Goal: Task Accomplishment & Management: Manage account settings

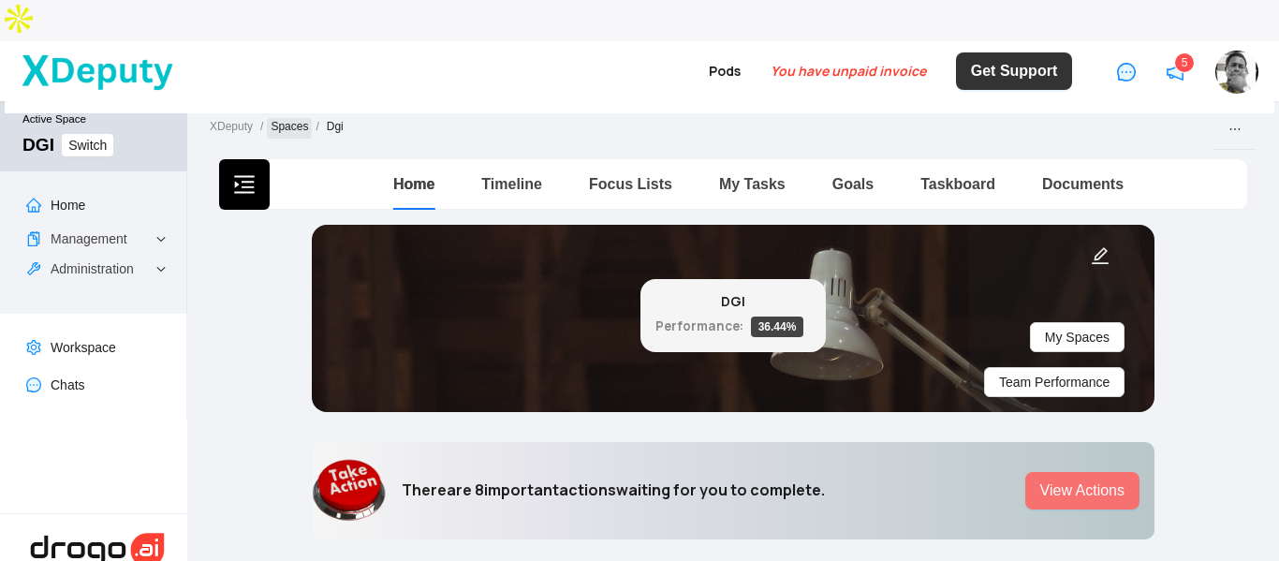
click at [291, 118] on link "Spaces" at bounding box center [289, 128] width 45 height 21
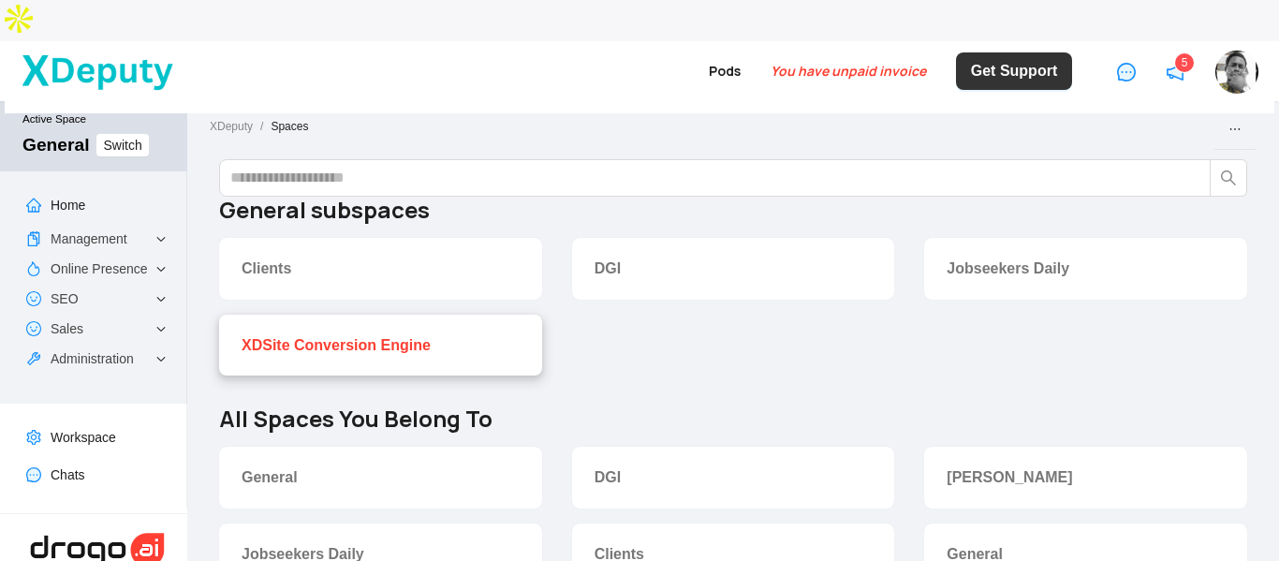
click at [396, 337] on link "XDSite Conversion Engine" at bounding box center [336, 345] width 189 height 16
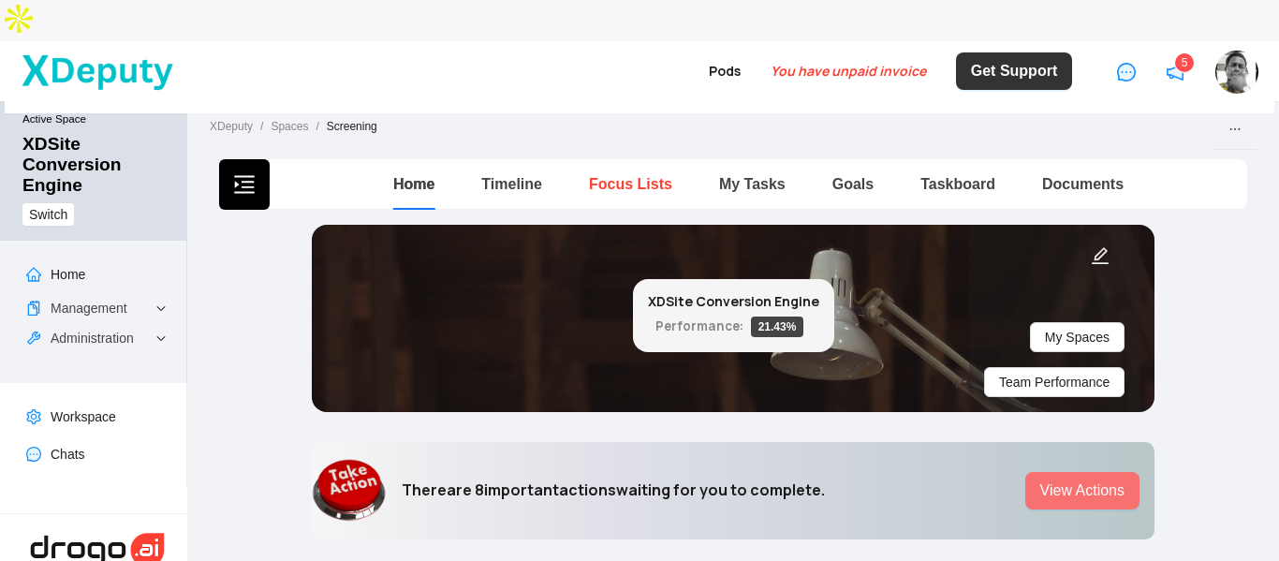
click at [616, 176] on link "Focus Lists" at bounding box center [630, 184] width 83 height 16
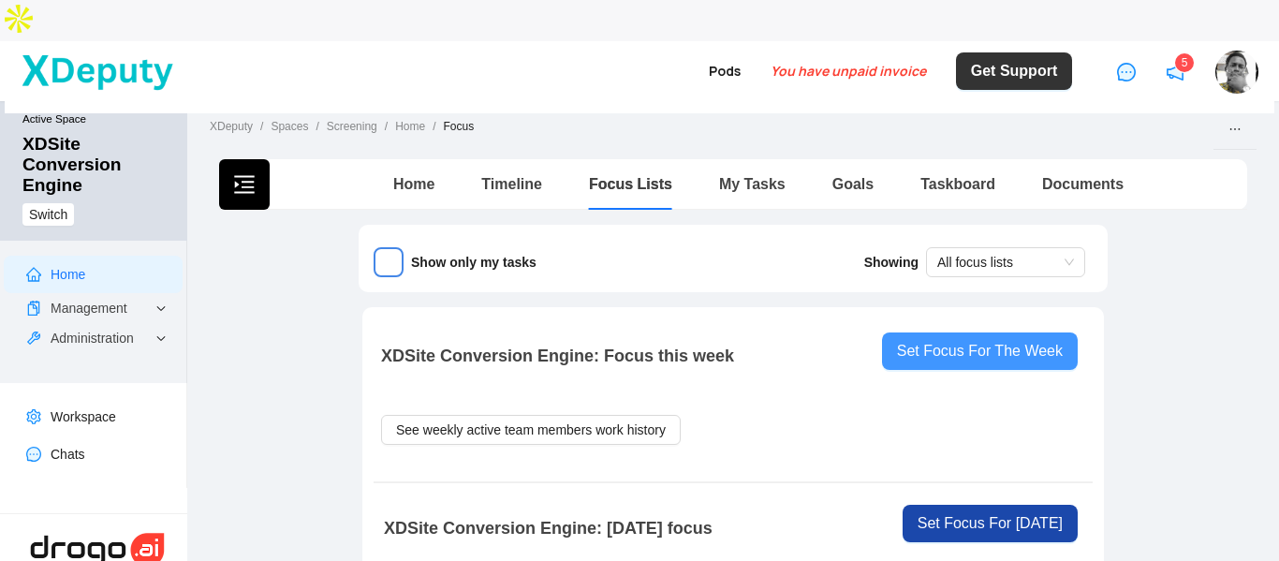
click at [990, 340] on span "Set Focus For The Week" at bounding box center [980, 351] width 166 height 22
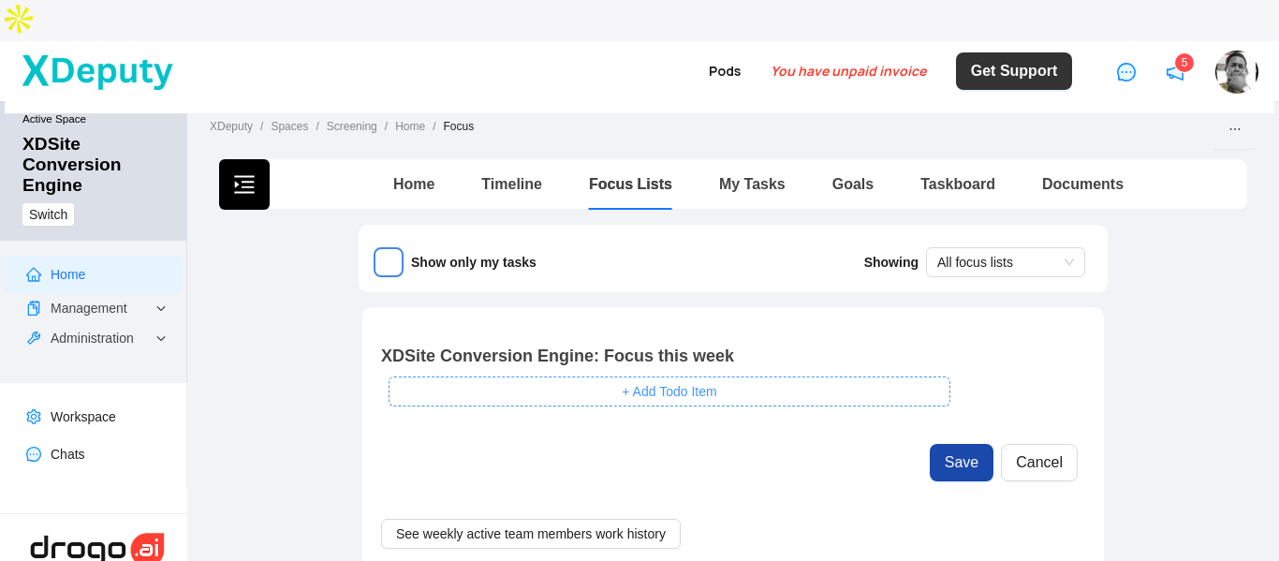
click at [639, 381] on span "+ Add Todo Item" at bounding box center [669, 391] width 95 height 21
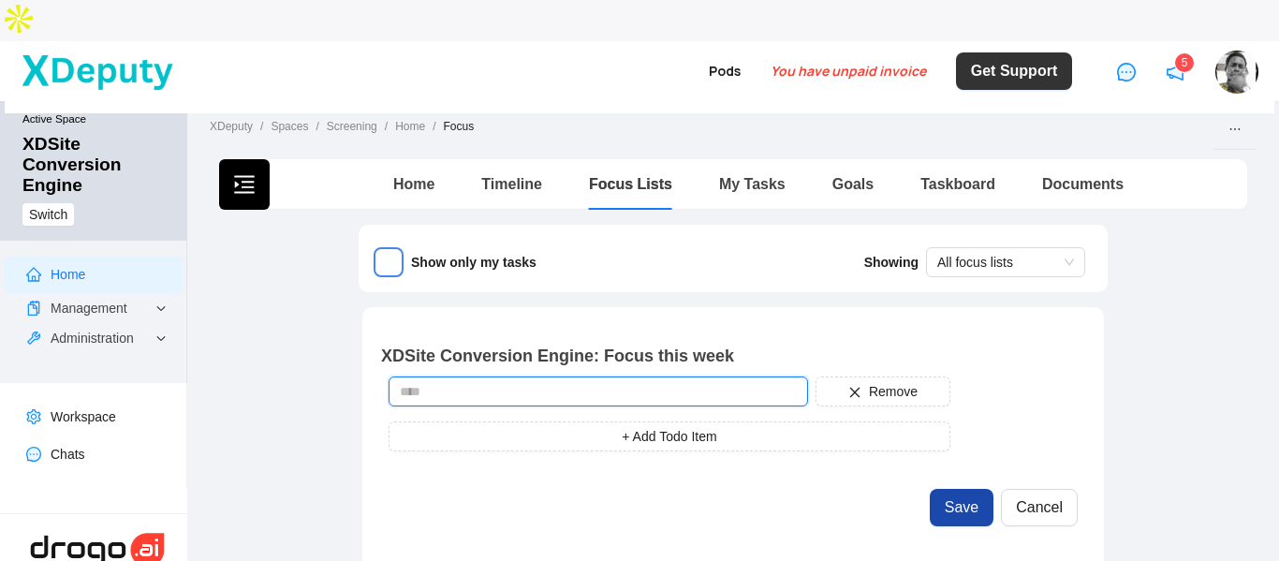
click at [611, 376] on input "text" at bounding box center [598, 391] width 419 height 30
type input "*"
click at [604, 376] on input "**********" at bounding box center [598, 391] width 419 height 30
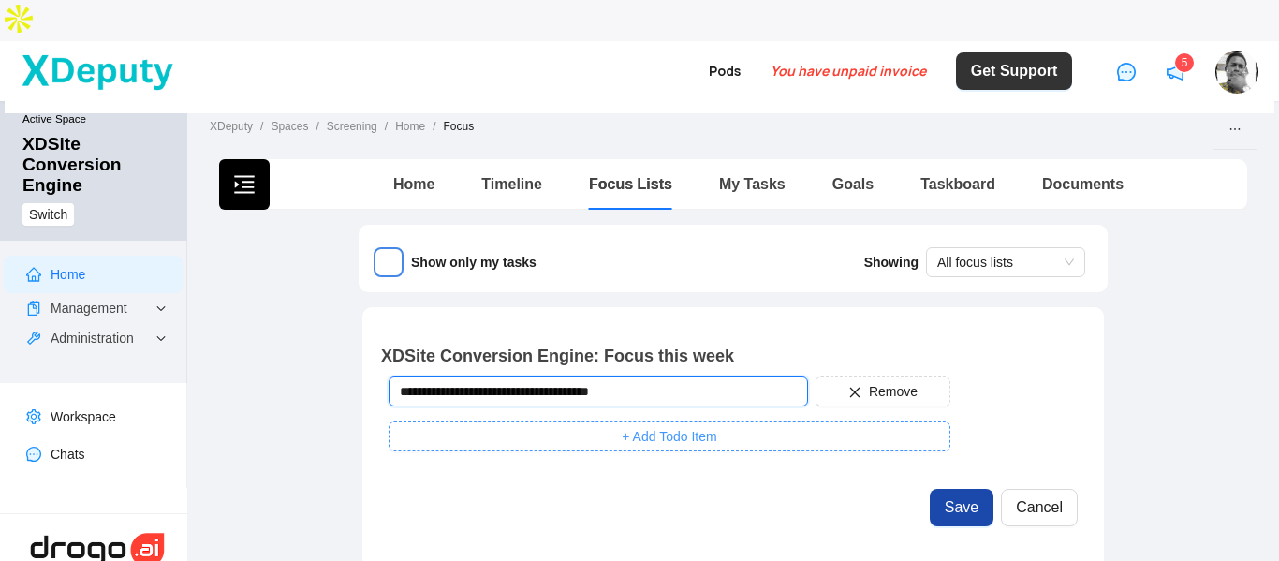
type input "**********"
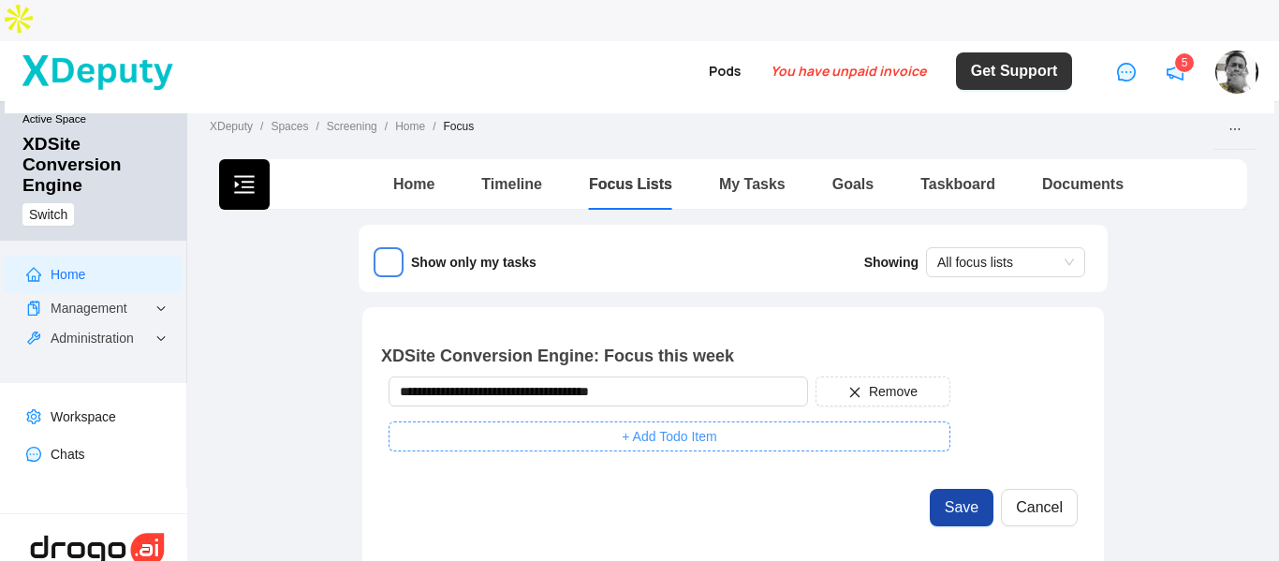
click at [628, 426] on span "+ Add Todo Item" at bounding box center [669, 436] width 95 height 21
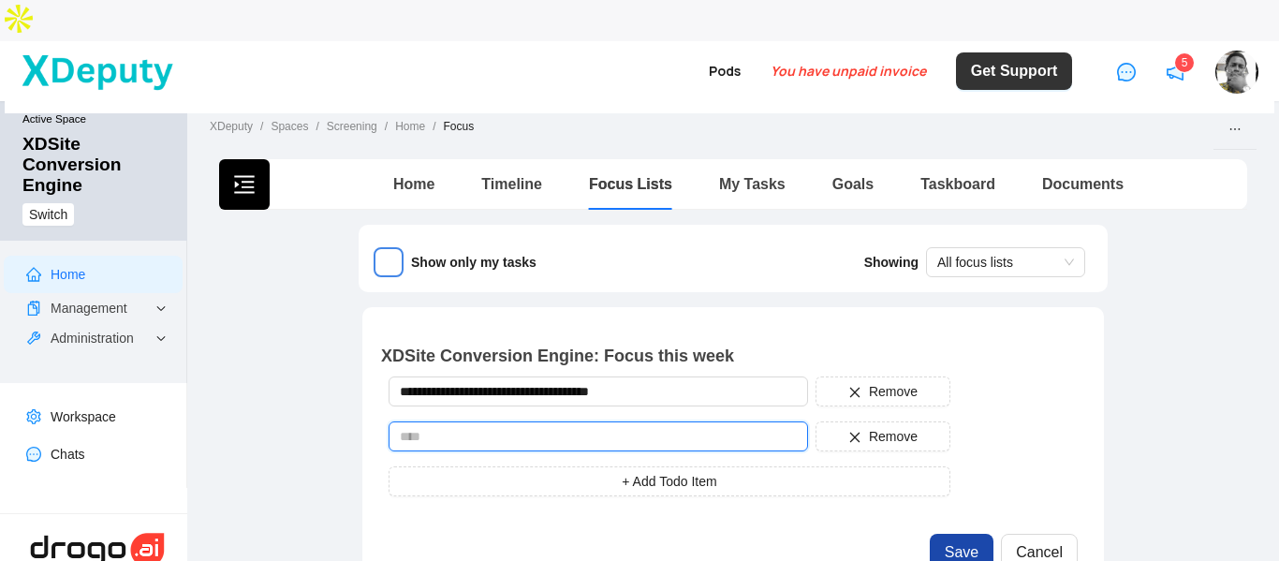
click at [495, 421] on input "text" at bounding box center [598, 436] width 419 height 30
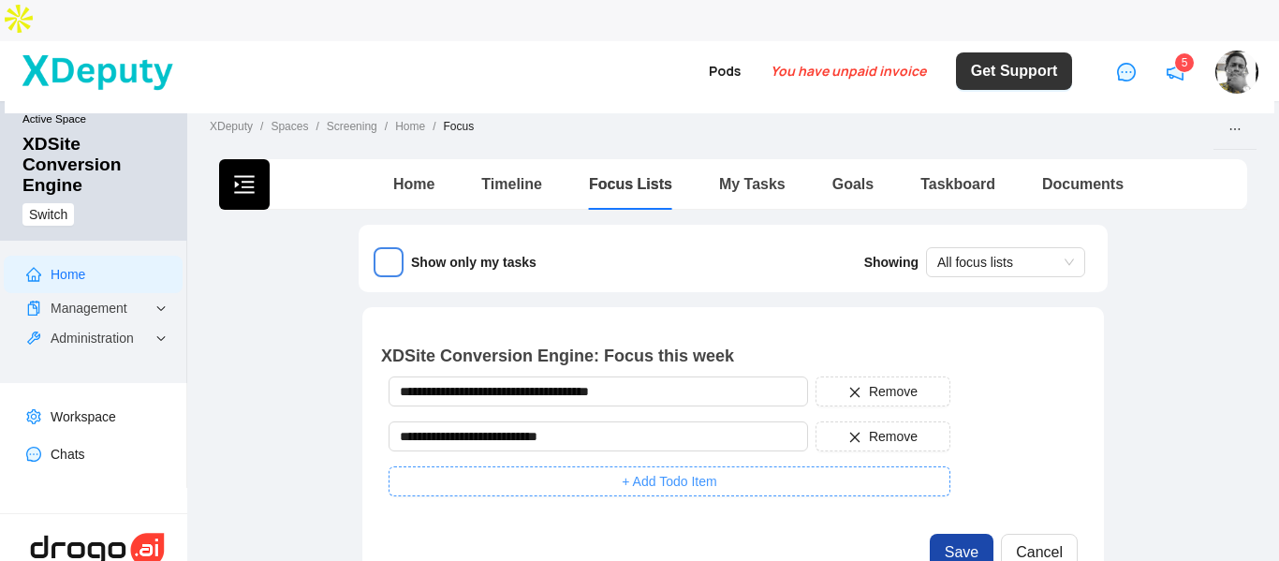
click at [663, 466] on button "+ Add Todo Item" at bounding box center [670, 481] width 562 height 30
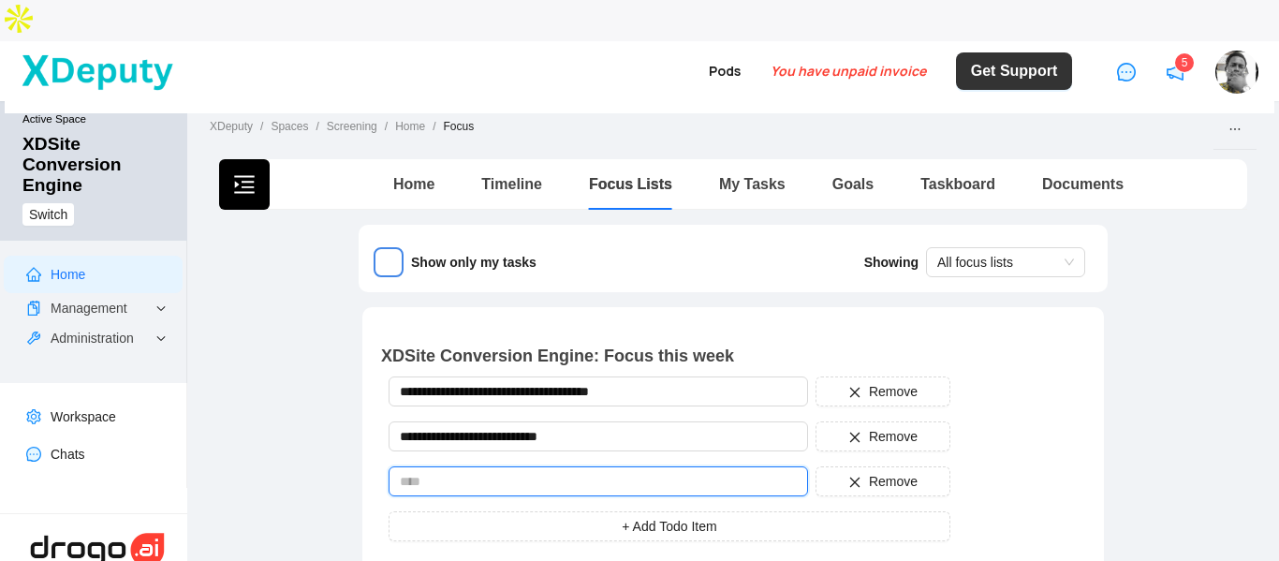
click at [521, 466] on input "text" at bounding box center [598, 481] width 419 height 30
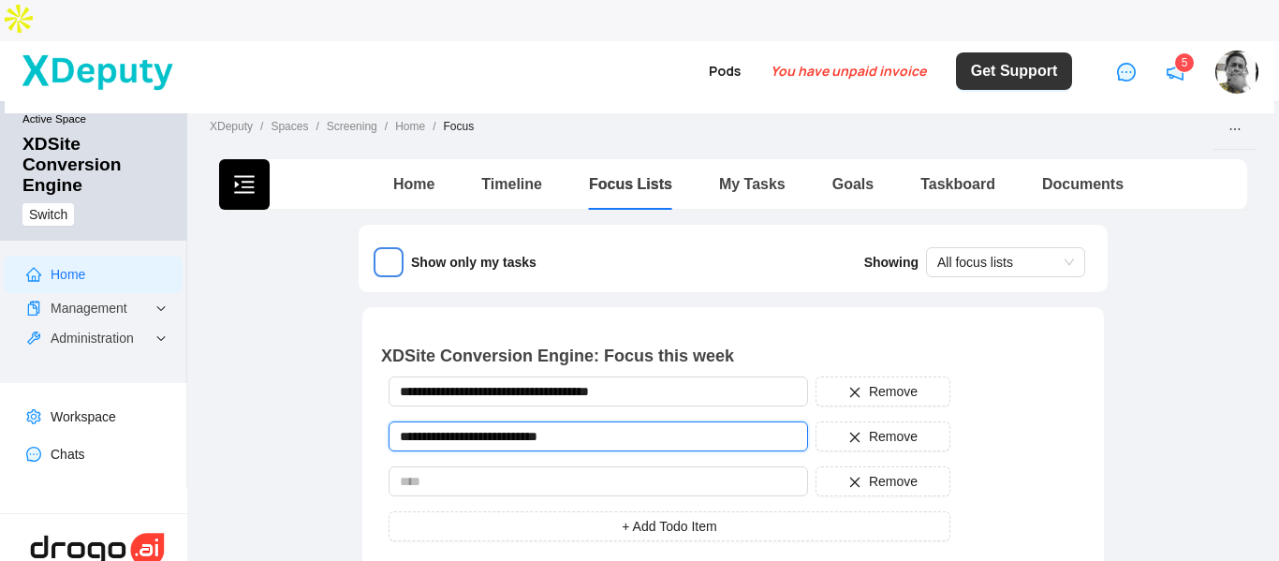
click at [456, 421] on input "**********" at bounding box center [598, 436] width 419 height 30
click at [494, 421] on input "**********" at bounding box center [598, 436] width 419 height 30
type input "**********"
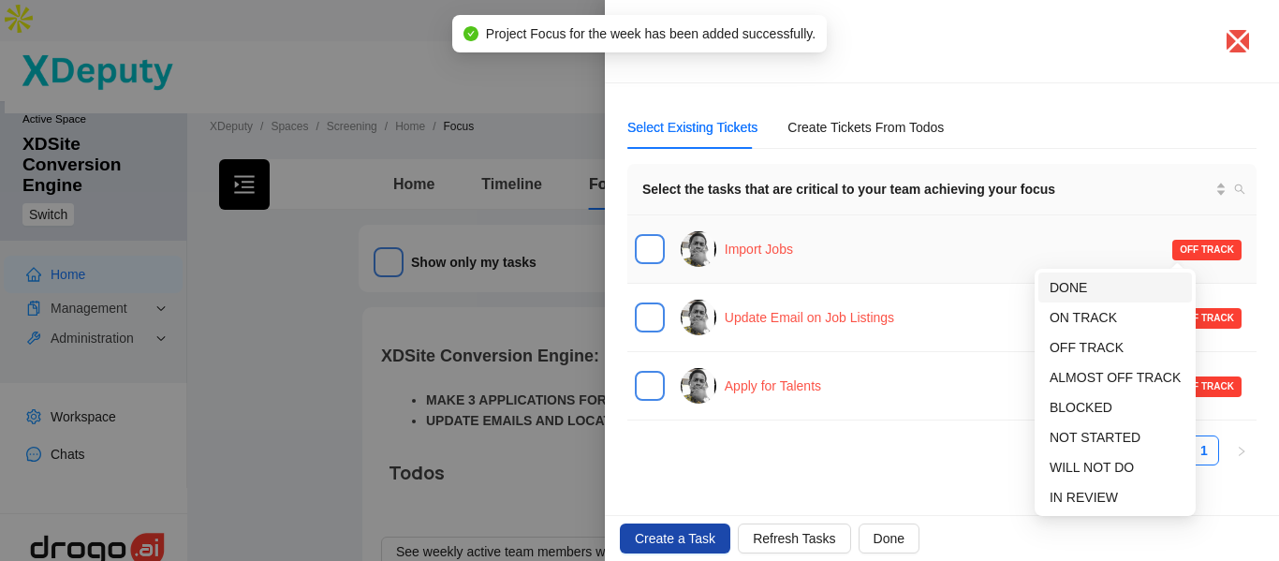
click at [1127, 282] on span "DONE" at bounding box center [1114, 287] width 131 height 21
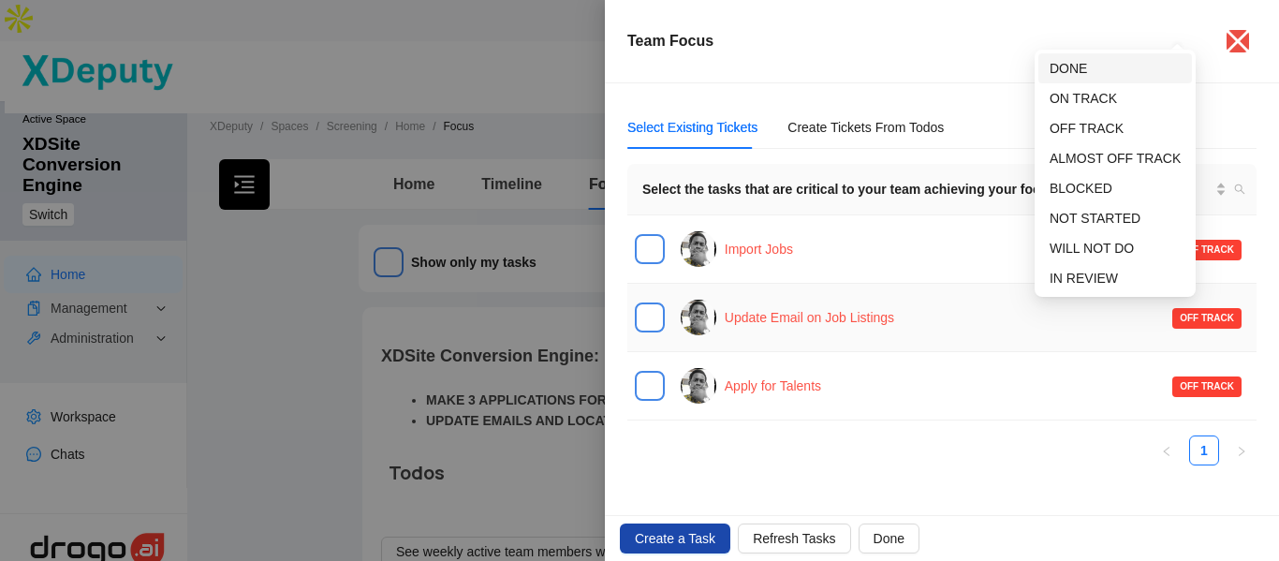
click at [1099, 66] on span "DONE" at bounding box center [1114, 68] width 131 height 21
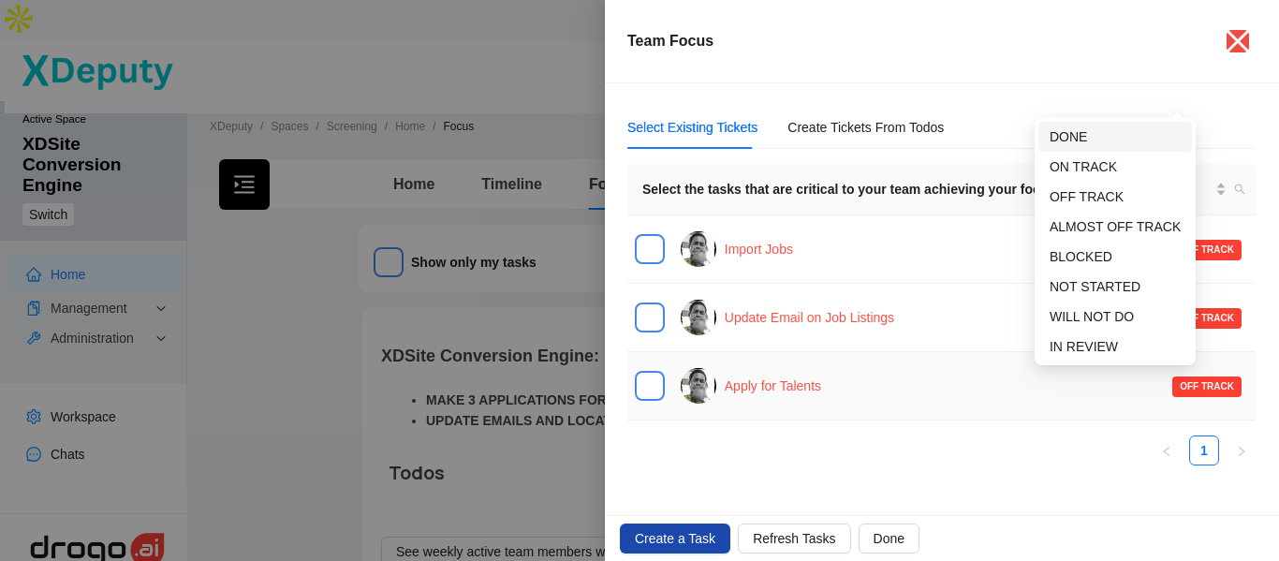
click at [1078, 139] on span "DONE" at bounding box center [1067, 136] width 37 height 15
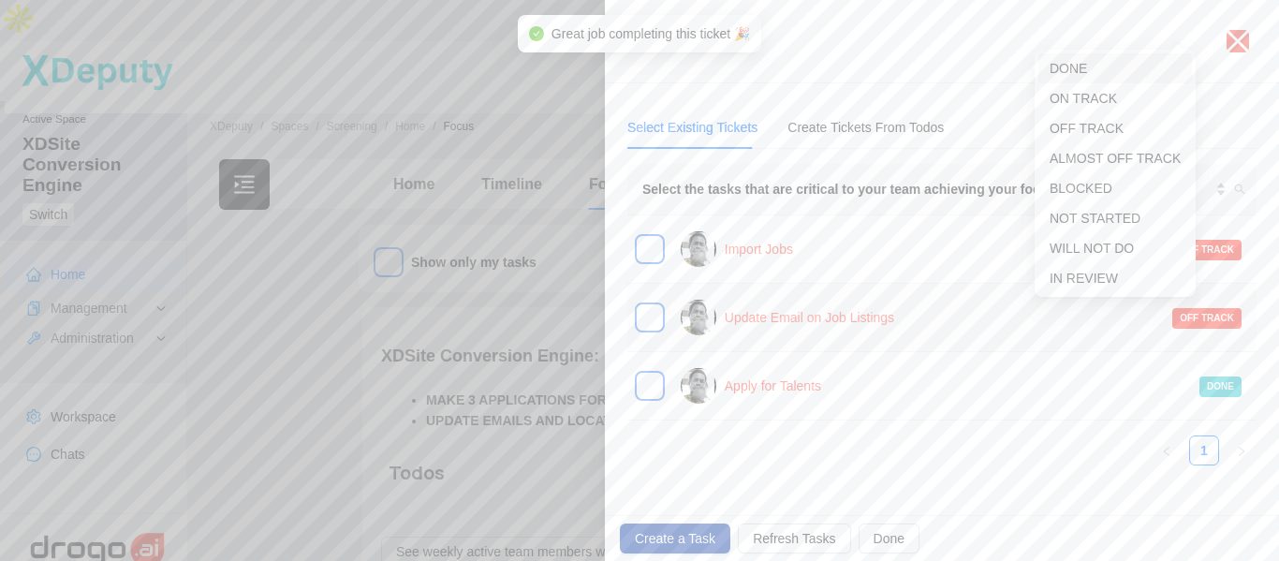
click at [1087, 61] on span "DONE" at bounding box center [1067, 68] width 37 height 15
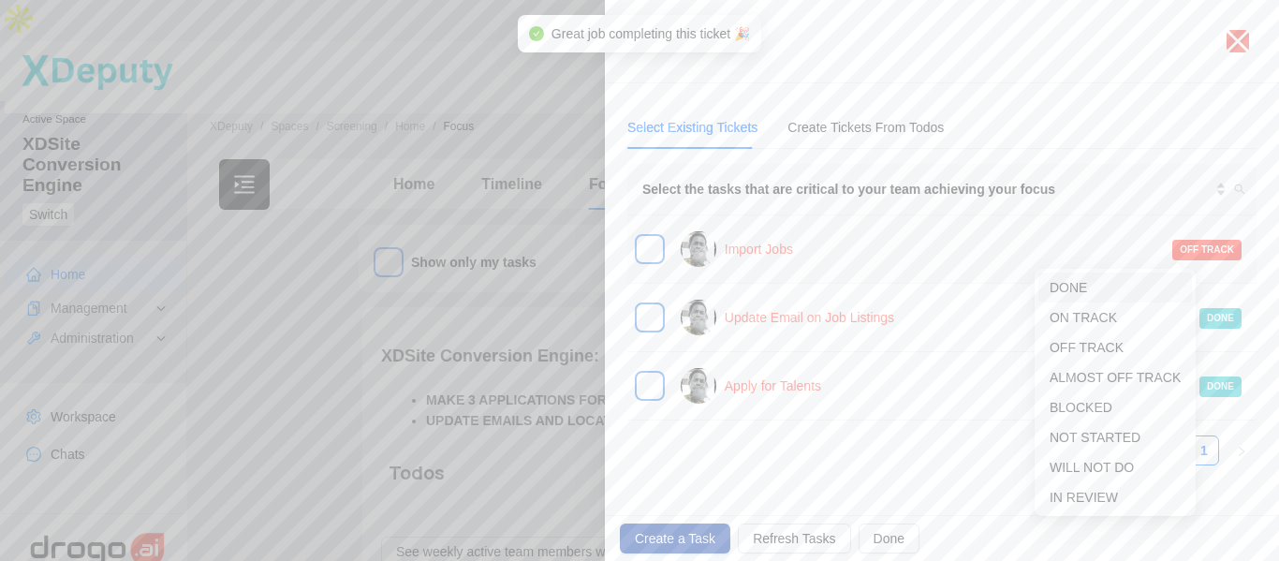
click at [1103, 286] on span "DONE" at bounding box center [1114, 287] width 131 height 21
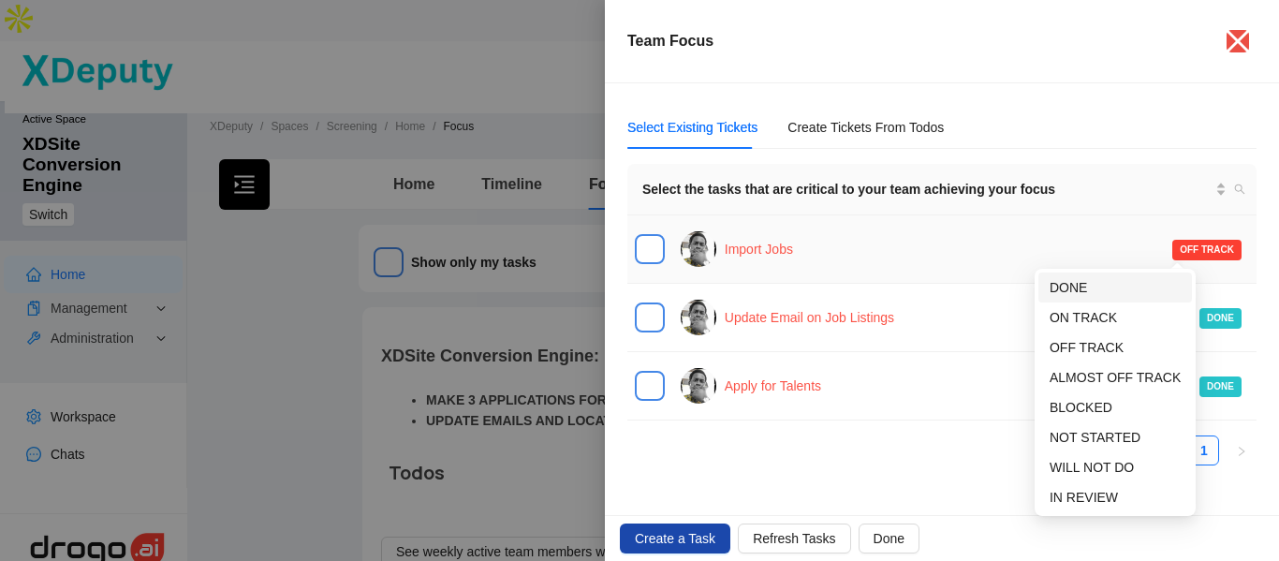
click at [1087, 289] on span "DONE" at bounding box center [1067, 287] width 37 height 15
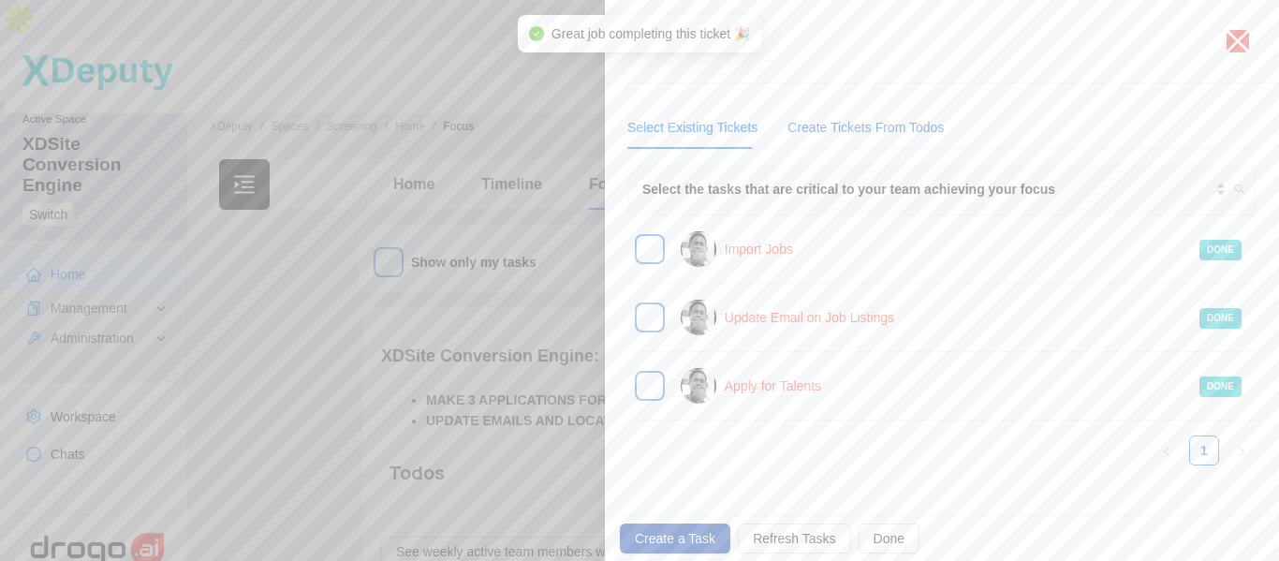
click at [876, 125] on div "Create Tickets From Todos" at bounding box center [865, 127] width 156 height 21
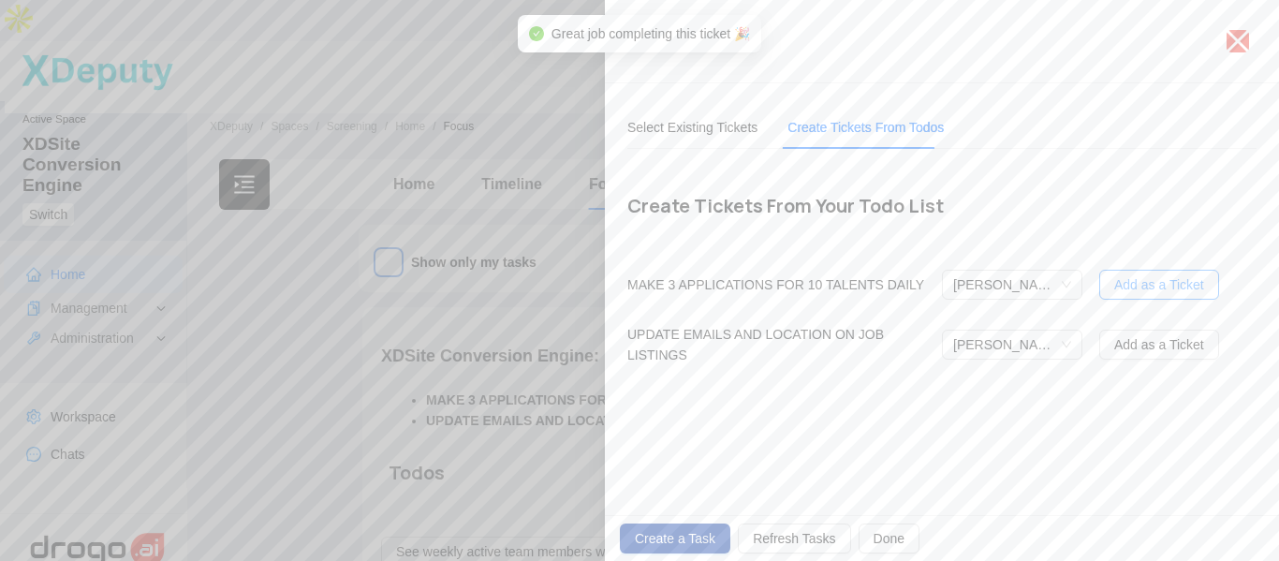
click at [1166, 287] on span "Add as a Ticket" at bounding box center [1159, 284] width 90 height 21
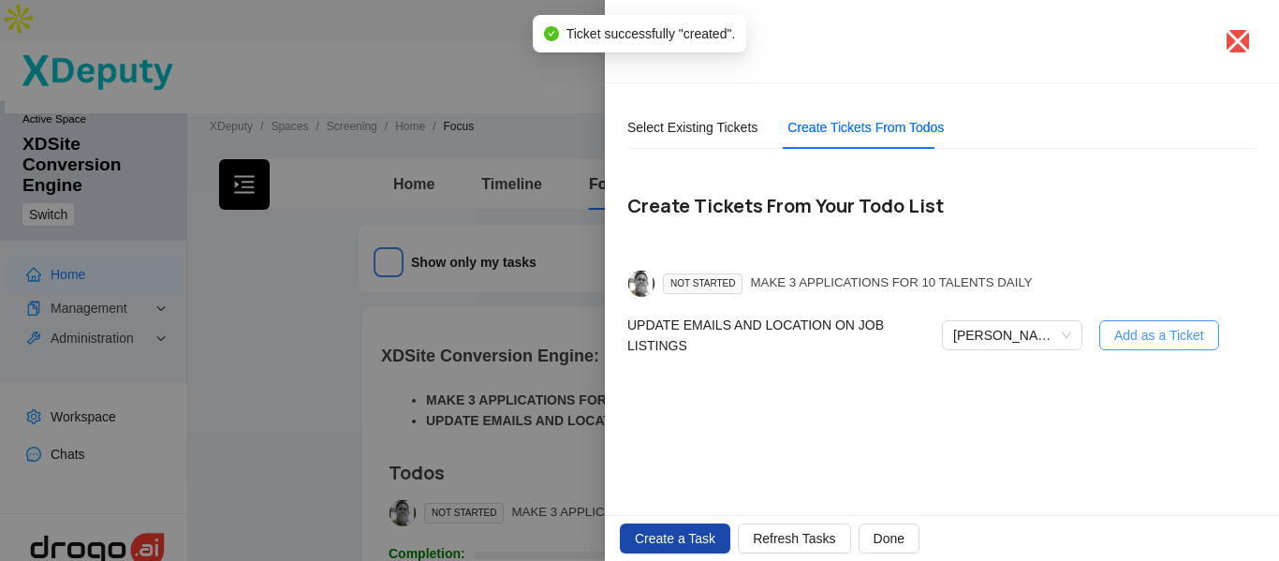
click at [1152, 341] on span "Add as a Ticket" at bounding box center [1159, 335] width 90 height 21
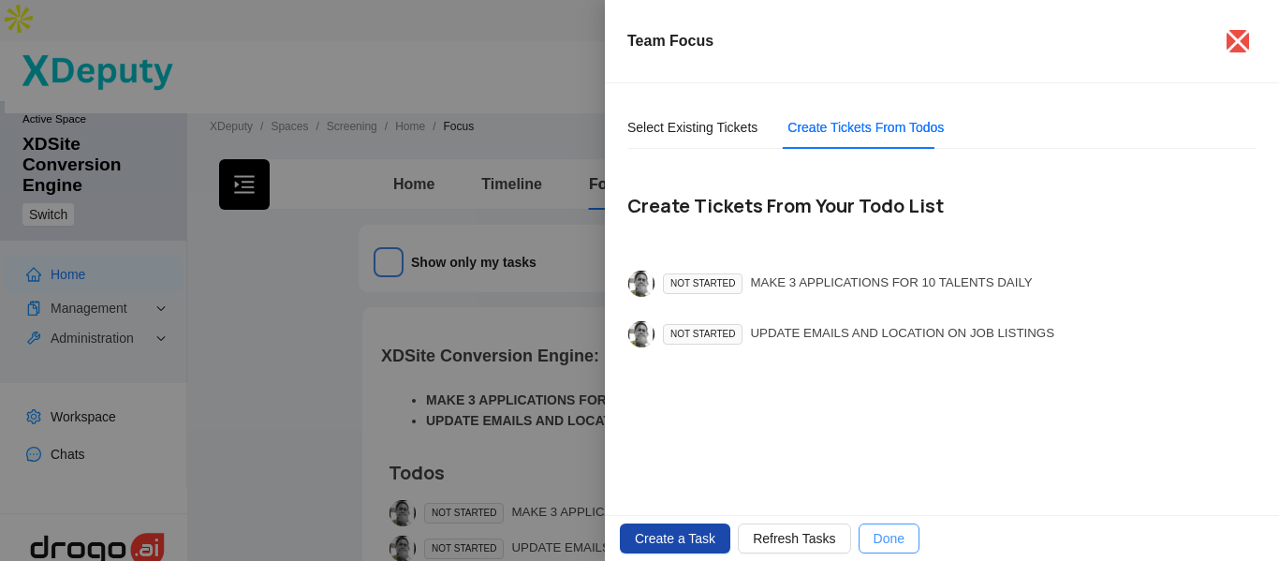
click at [894, 546] on button "Done" at bounding box center [888, 538] width 61 height 30
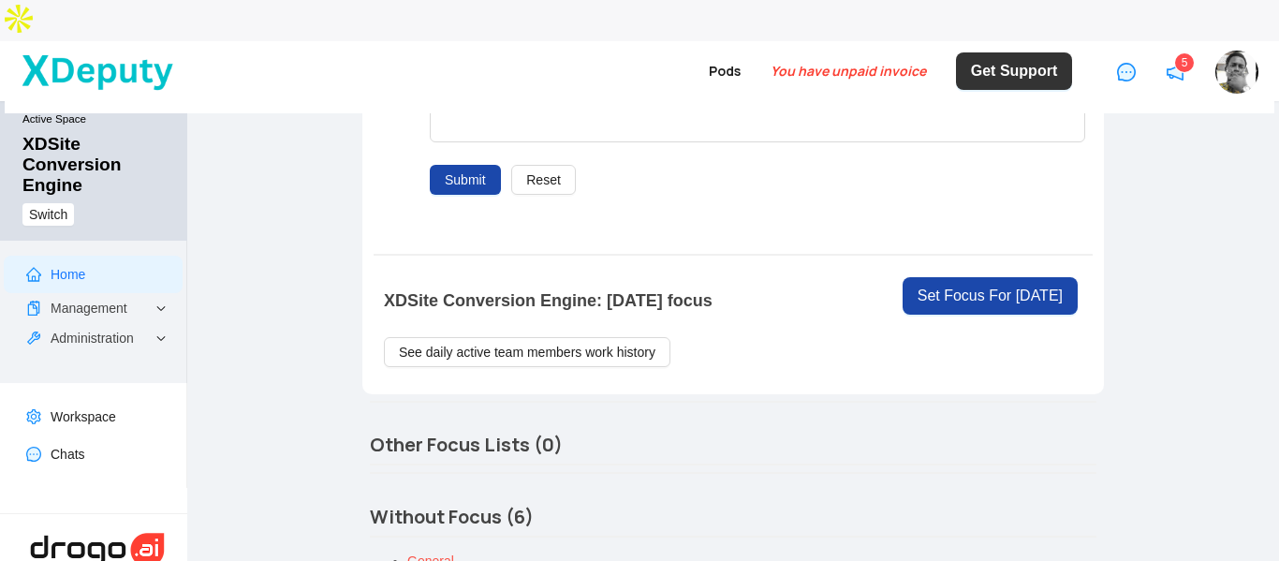
scroll to position [749, 0]
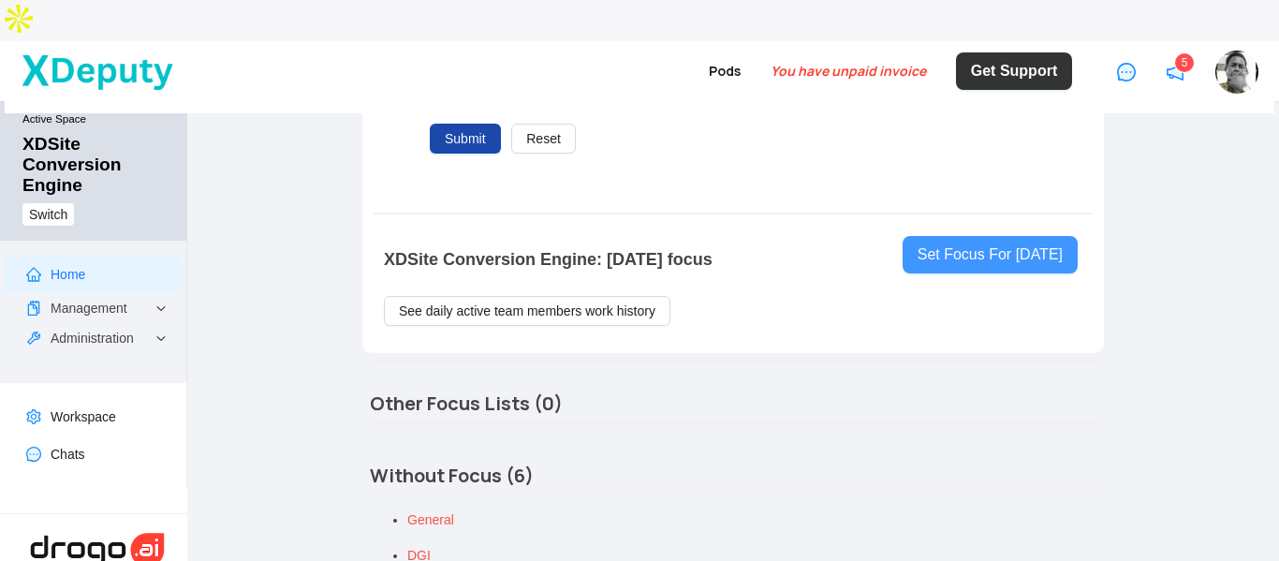
click at [957, 243] on span "Set Focus For [DATE]" at bounding box center [989, 254] width 145 height 22
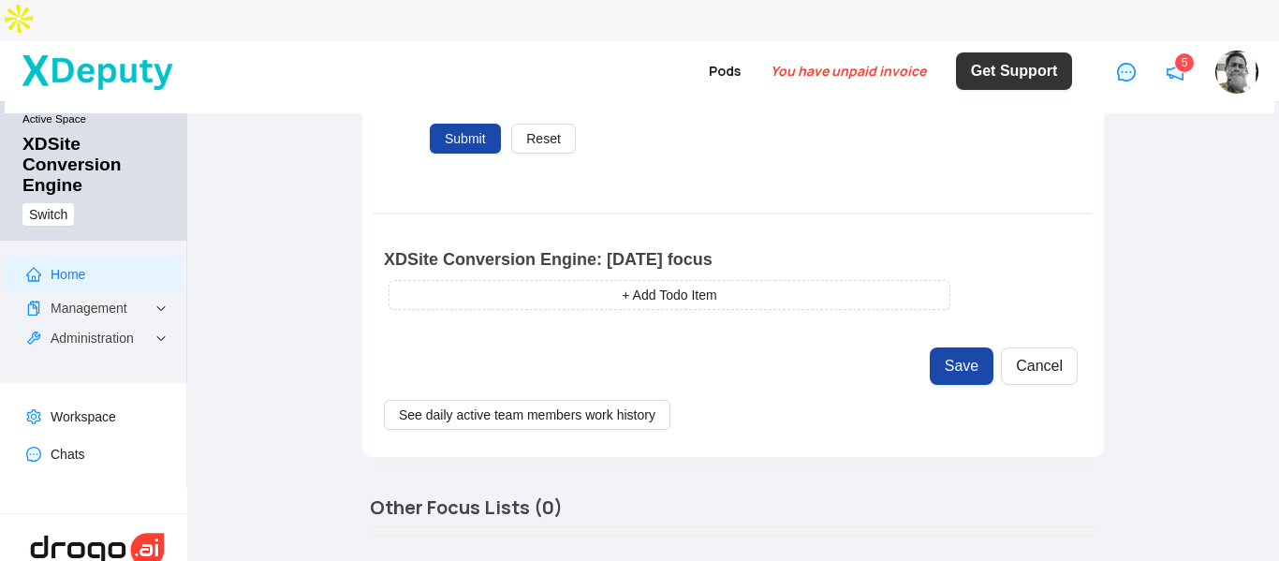
drag, startPoint x: 536, startPoint y: 279, endPoint x: 540, endPoint y: 270, distance: 10.1
click at [538, 280] on form "+ Add Todo Item" at bounding box center [670, 306] width 562 height 52
click at [543, 280] on button "+ Add Todo Item" at bounding box center [670, 295] width 562 height 30
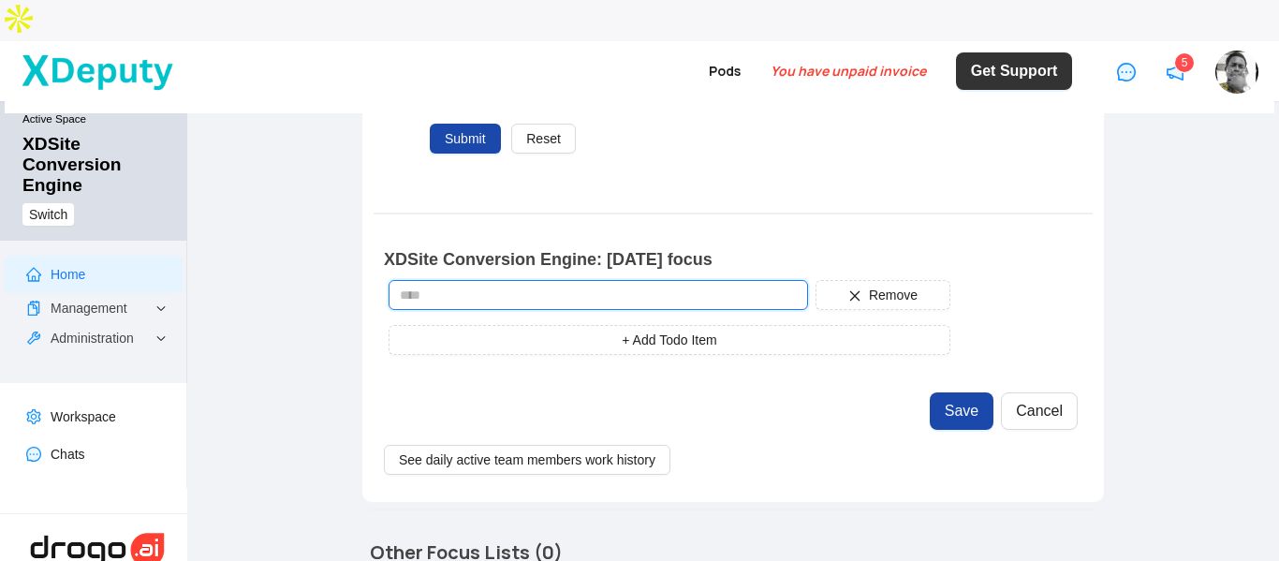
click at [539, 280] on input "text" at bounding box center [598, 295] width 419 height 30
paste input "**********"
drag, startPoint x: 630, startPoint y: 255, endPoint x: 805, endPoint y: 255, distance: 175.1
click at [805, 280] on div "**********" at bounding box center [669, 295] width 569 height 30
click at [439, 280] on input "**********" at bounding box center [598, 295] width 419 height 30
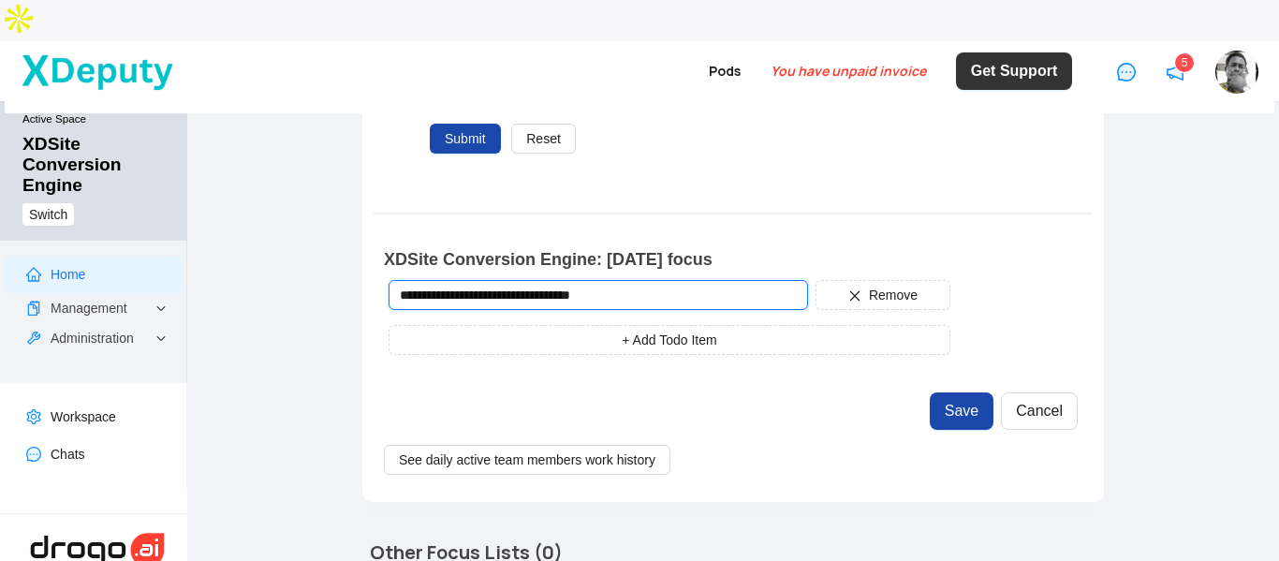
click at [569, 280] on input "**********" at bounding box center [598, 295] width 419 height 30
drag, startPoint x: 567, startPoint y: 254, endPoint x: 580, endPoint y: 255, distance: 13.1
click at [580, 280] on input "**********" at bounding box center [598, 295] width 419 height 30
type input "**********"
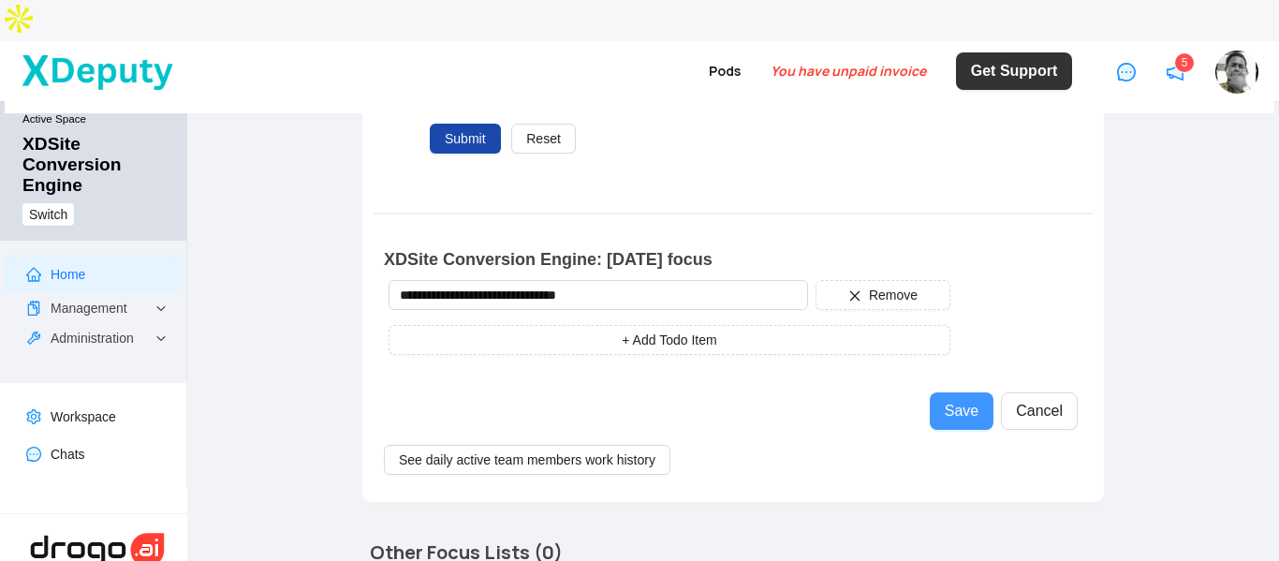
click at [968, 400] on span "Save" at bounding box center [962, 411] width 34 height 22
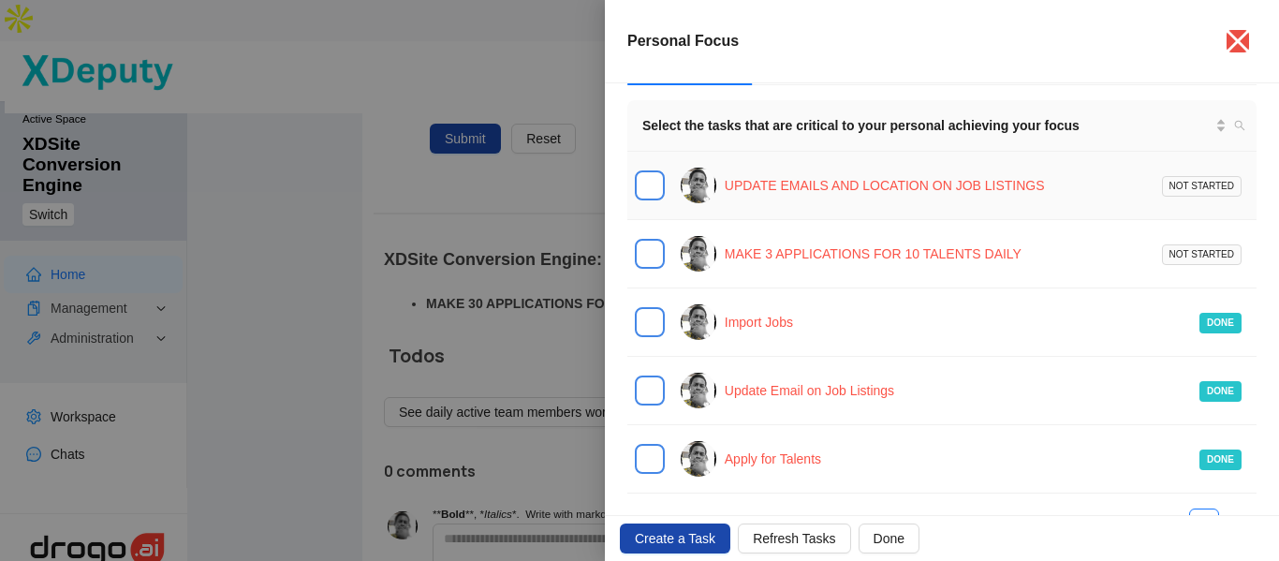
scroll to position [0, 0]
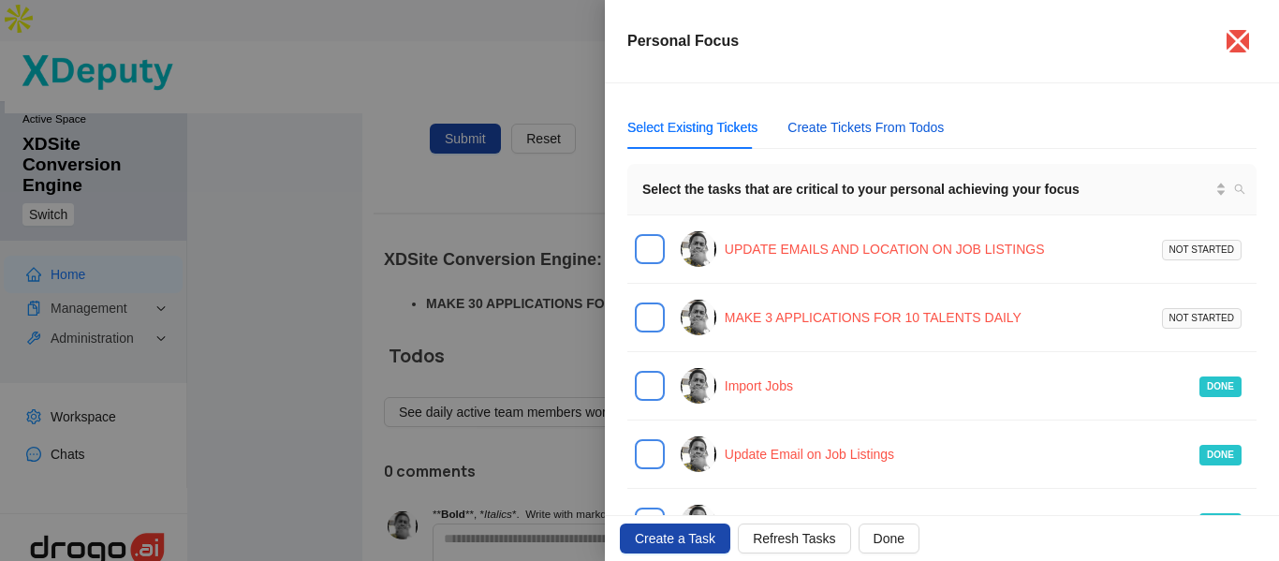
click at [868, 129] on div "Create Tickets From Todos" at bounding box center [865, 127] width 156 height 21
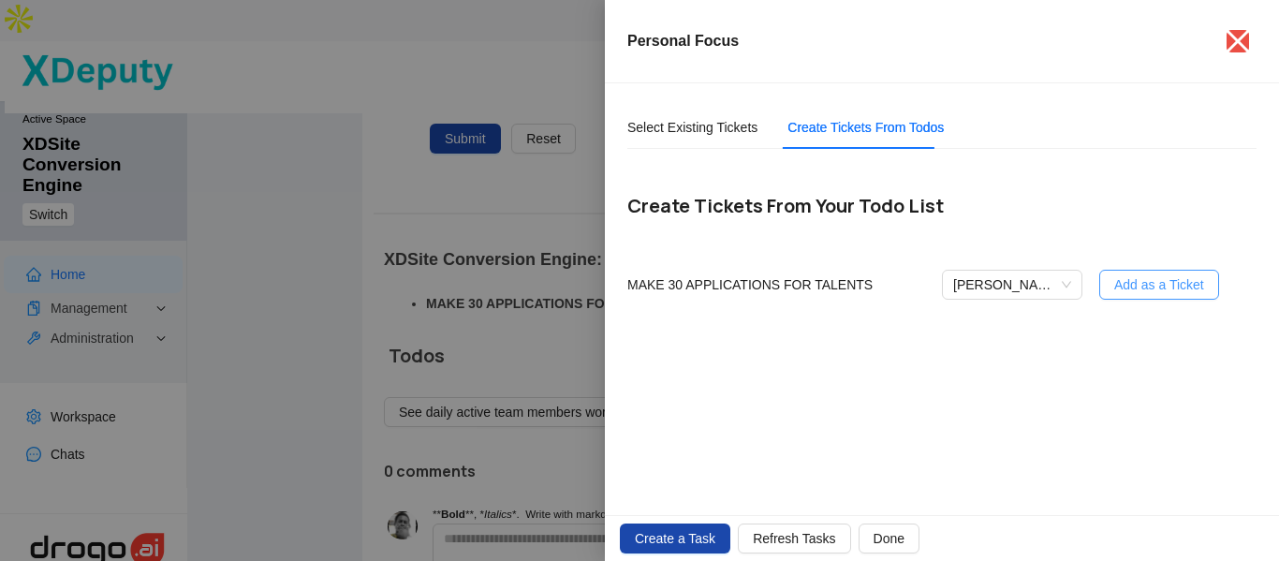
click at [1123, 291] on span "Add as a Ticket" at bounding box center [1159, 284] width 90 height 21
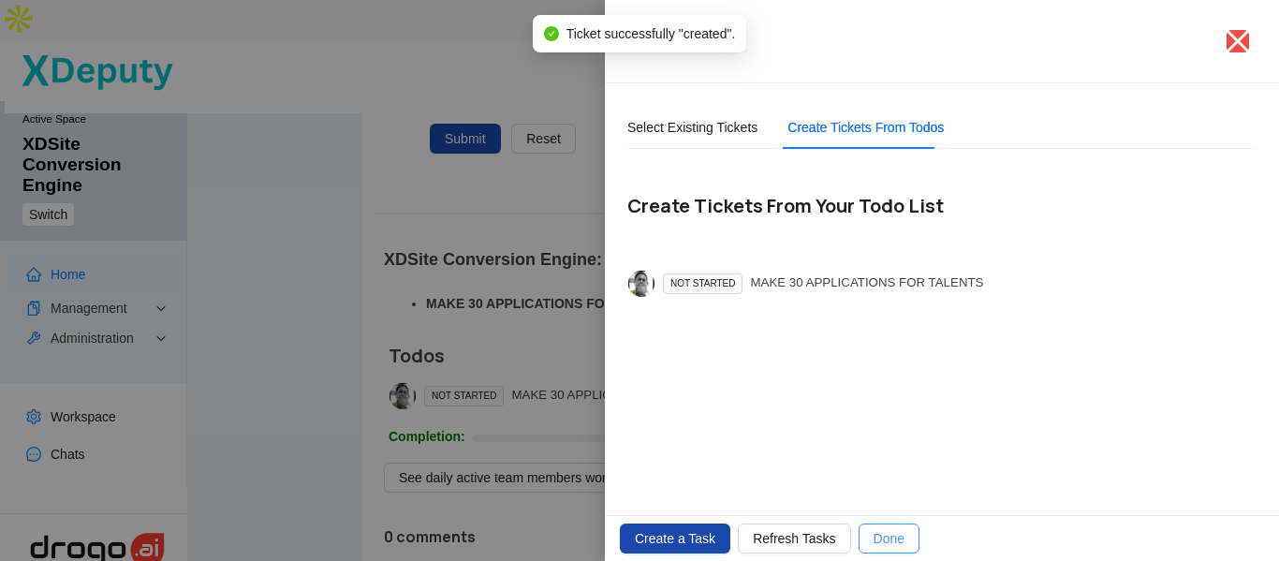
click at [873, 543] on span "Done" at bounding box center [888, 538] width 31 height 21
click at [873, 546] on span "Done" at bounding box center [888, 538] width 31 height 21
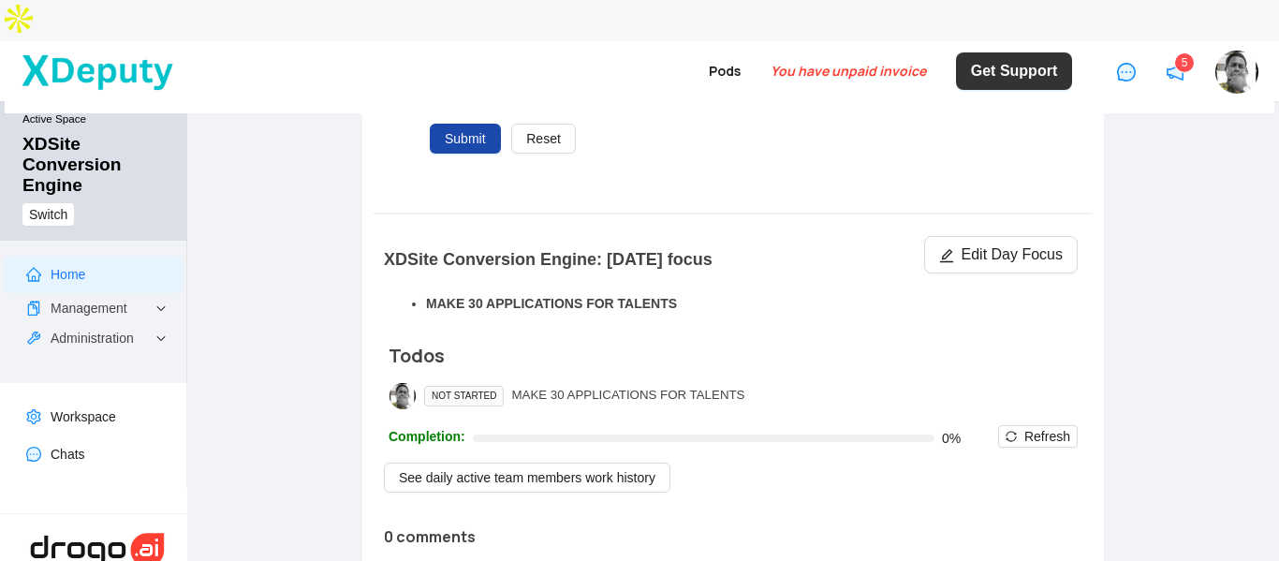
click at [1187, 32] on li "5" at bounding box center [1175, 71] width 49 height 86
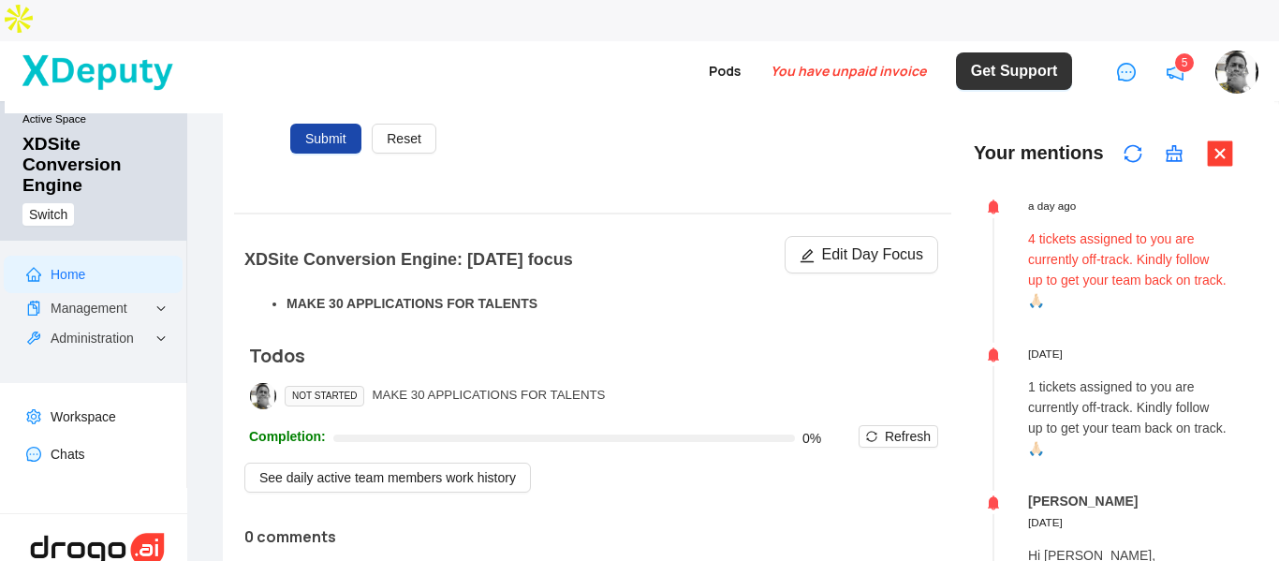
click at [1108, 228] on p "4 tickets assigned to you are currently off-track. Kindly follow up to get your…" at bounding box center [1127, 269] width 198 height 82
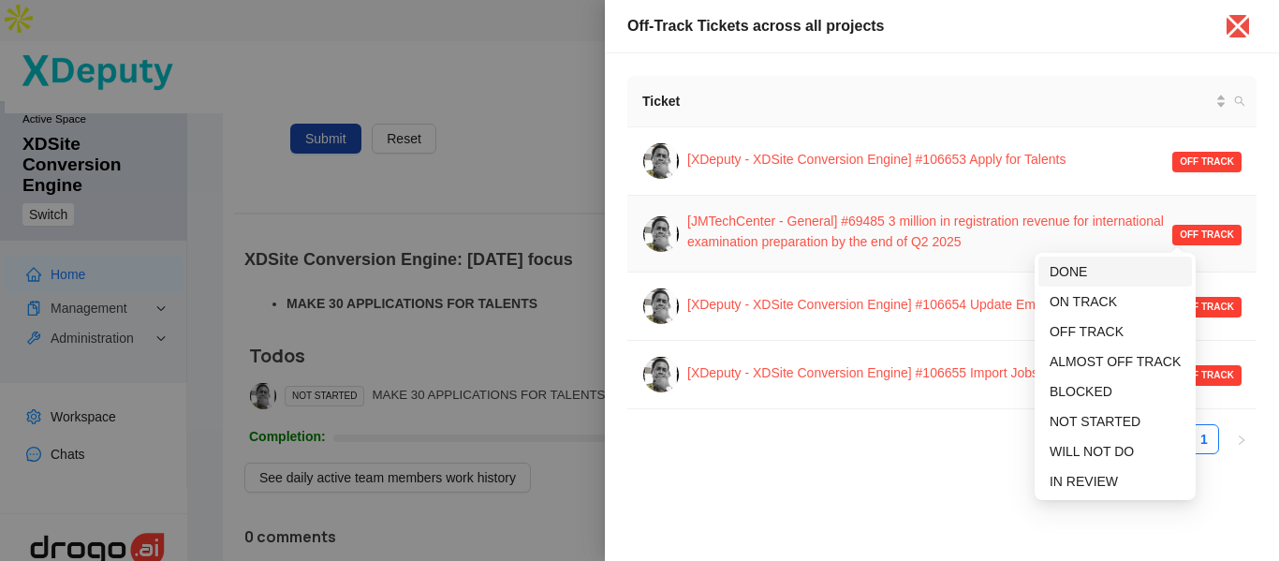
click at [1101, 268] on span "DONE" at bounding box center [1114, 271] width 131 height 21
click at [1087, 271] on span "DONE" at bounding box center [1067, 271] width 37 height 15
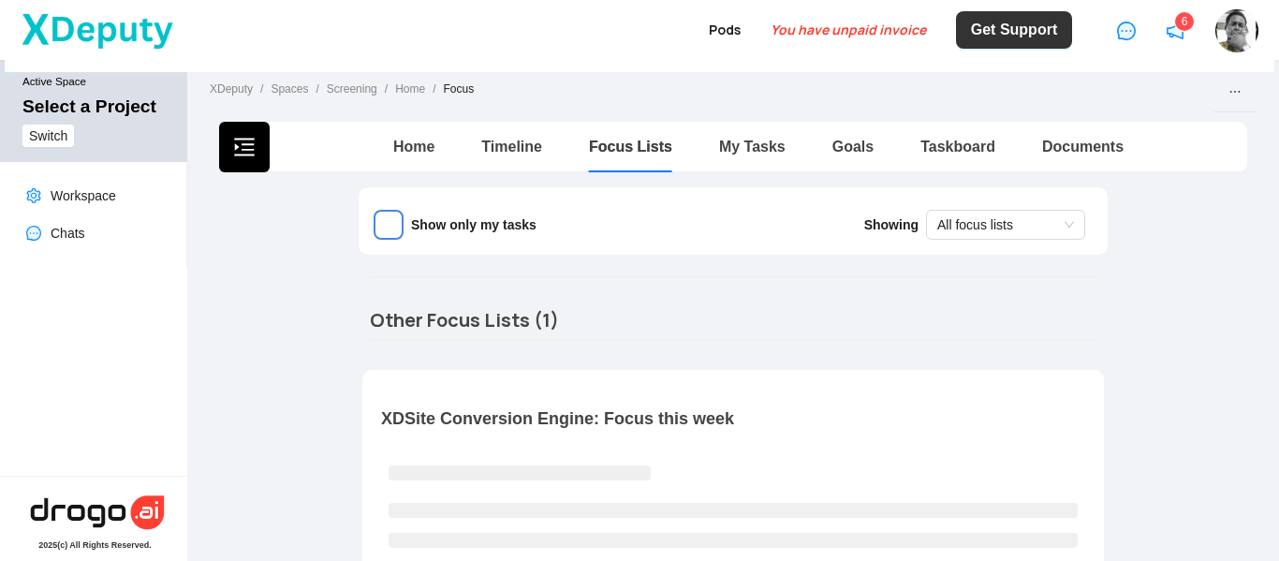
click at [1179, 40] on icon "notification" at bounding box center [1175, 31] width 19 height 19
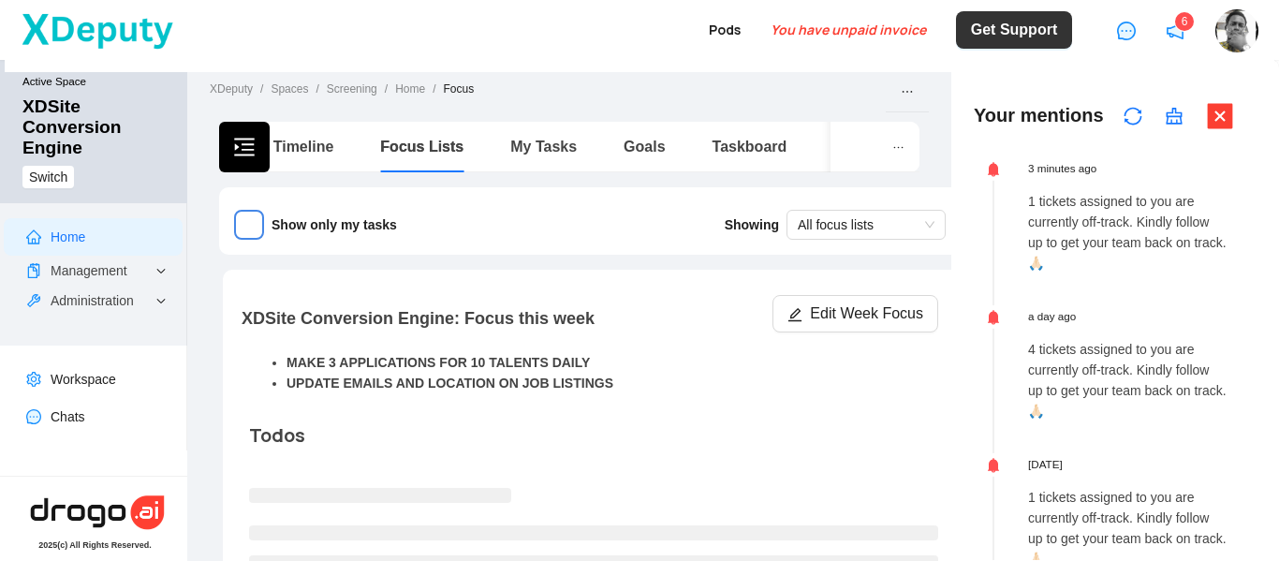
scroll to position [4, 0]
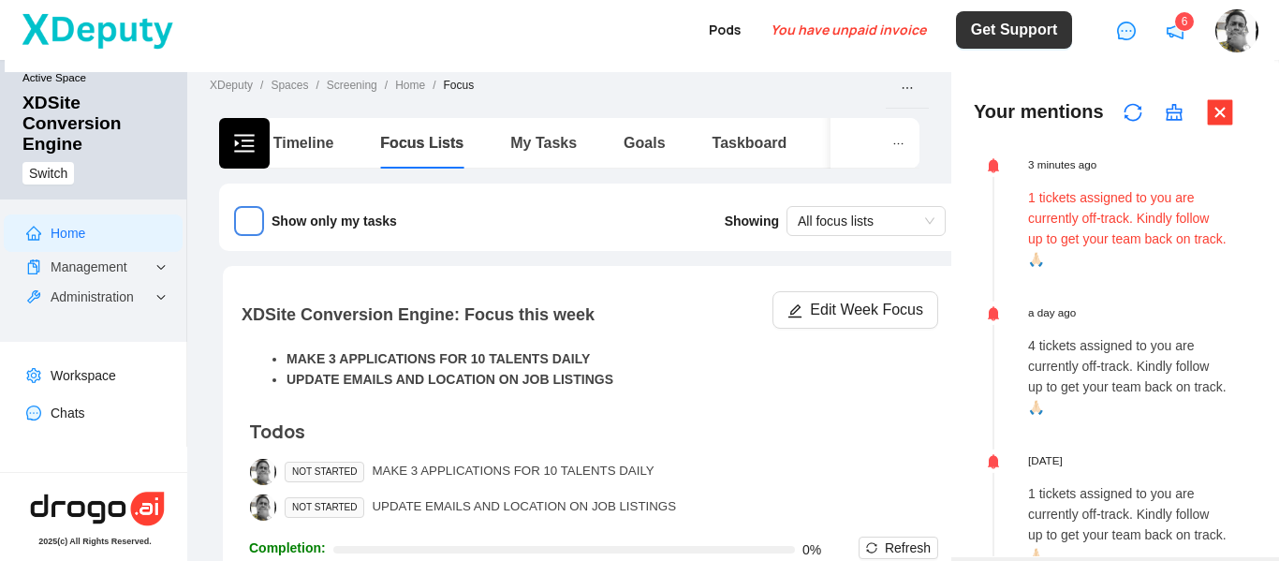
click at [1137, 230] on p "1 tickets assigned to you are currently off-track. Kindly follow up to get your…" at bounding box center [1127, 228] width 198 height 82
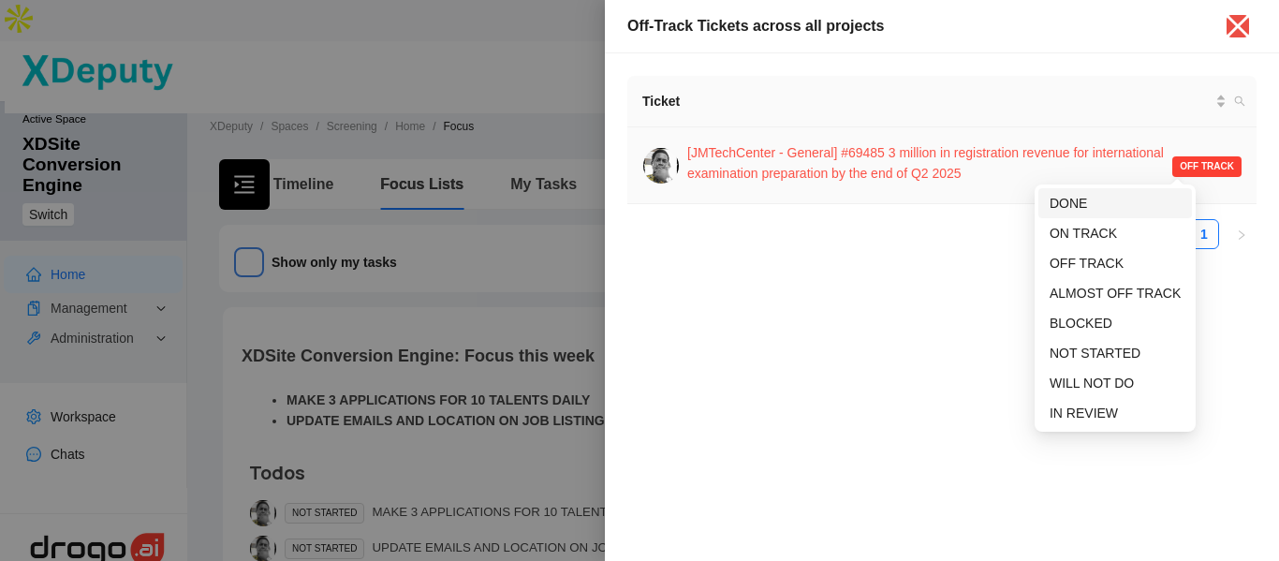
click at [1085, 200] on span "DONE" at bounding box center [1067, 203] width 37 height 15
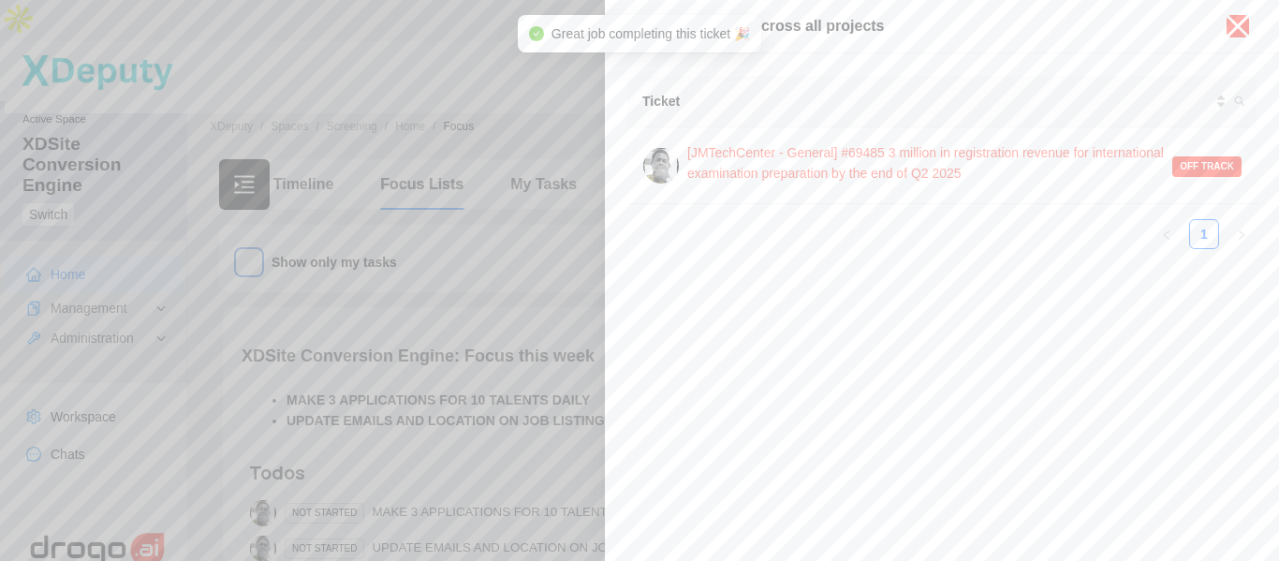
click at [1243, 22] on icon "close" at bounding box center [1237, 26] width 23 height 23
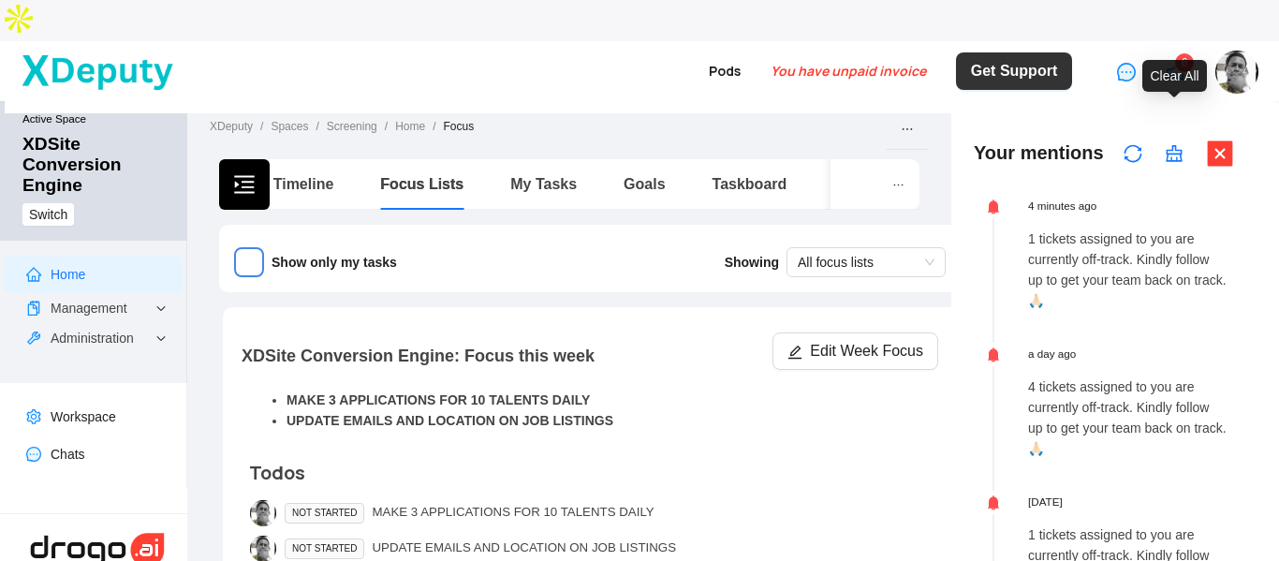
click at [1181, 145] on icon "clear" at bounding box center [1174, 153] width 16 height 17
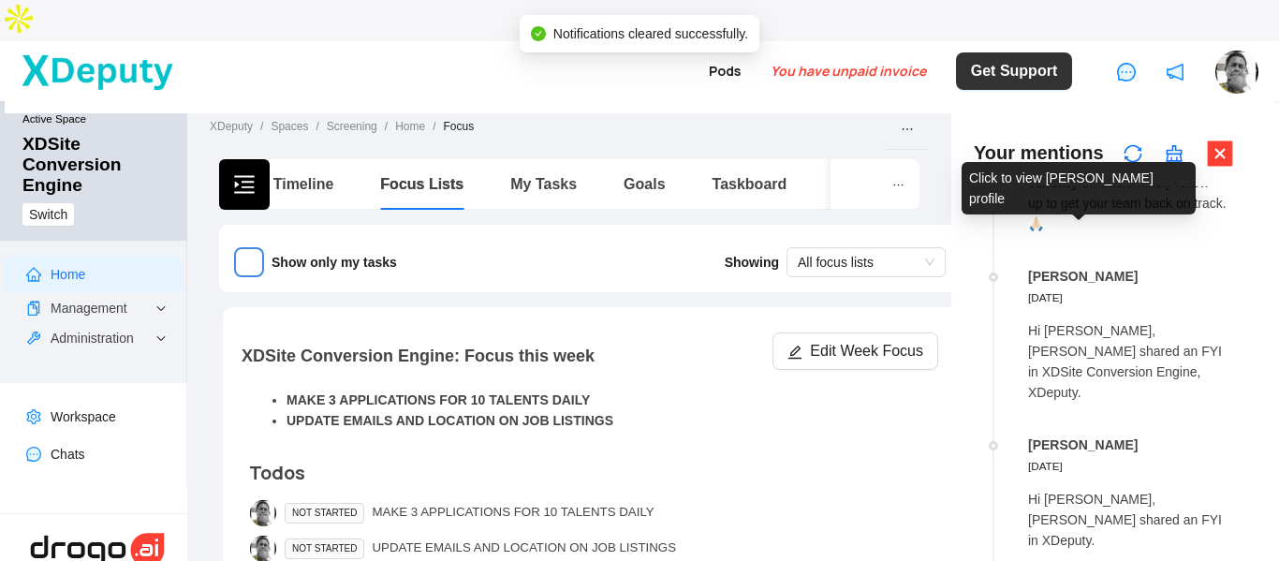
scroll to position [374, 0]
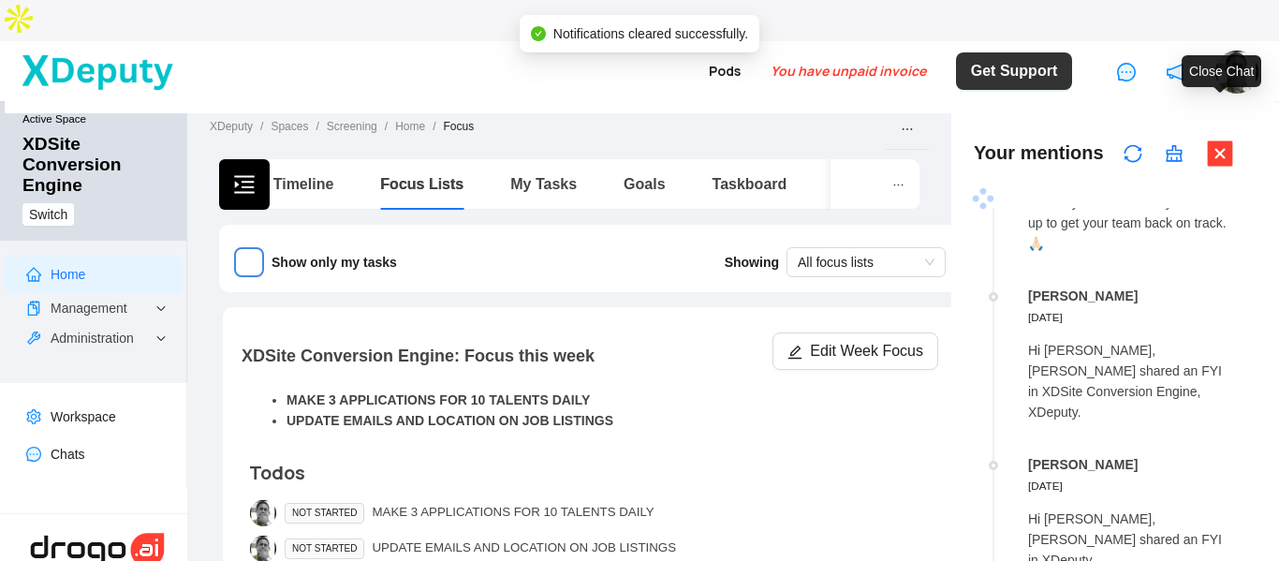
click at [1232, 140] on icon "close-square" at bounding box center [1220, 152] width 25 height 25
